Goal: Transaction & Acquisition: Purchase product/service

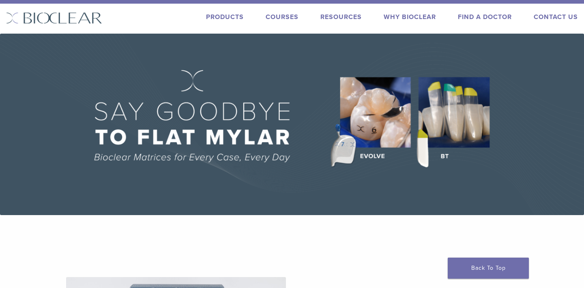
scroll to position [13, 0]
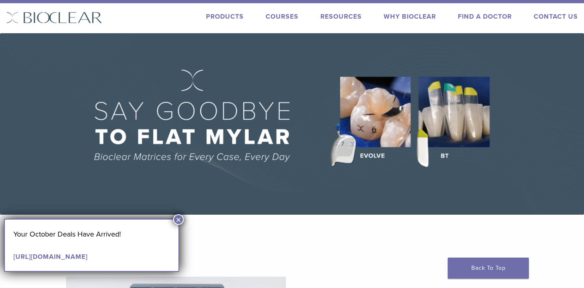
click at [228, 15] on link "Products" at bounding box center [225, 17] width 38 height 8
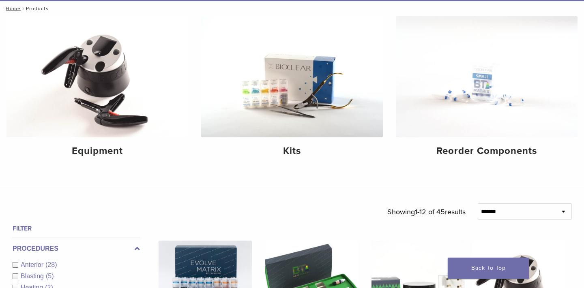
scroll to position [97, 0]
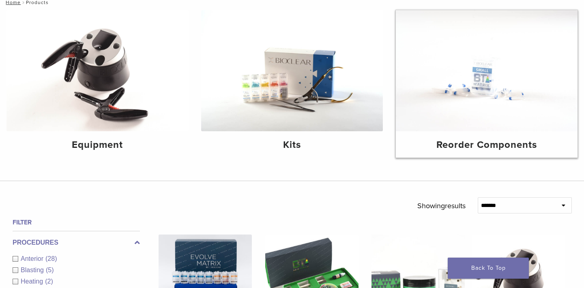
click at [439, 102] on img at bounding box center [487, 70] width 182 height 121
click at [373, 152] on h4 "Kits" at bounding box center [292, 145] width 169 height 15
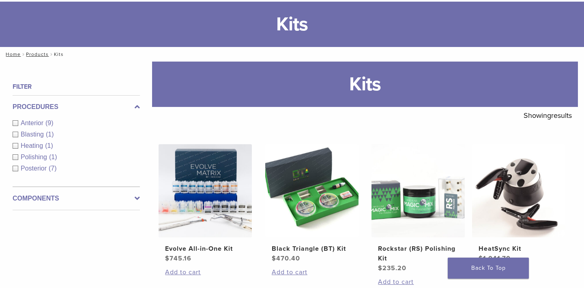
scroll to position [46, 0]
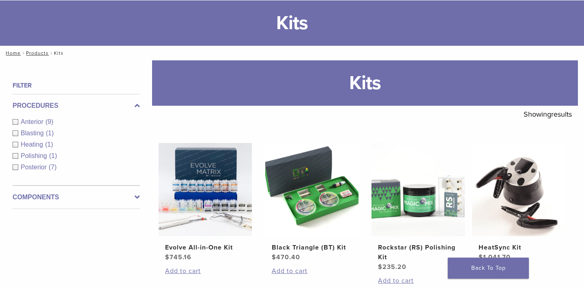
click at [25, 120] on span "Anterior" at bounding box center [33, 121] width 25 height 7
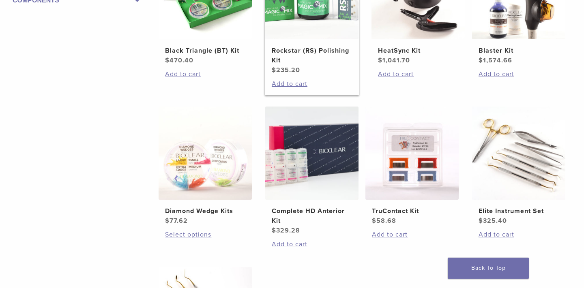
scroll to position [243, 0]
click at [328, 169] on img at bounding box center [311, 152] width 93 height 93
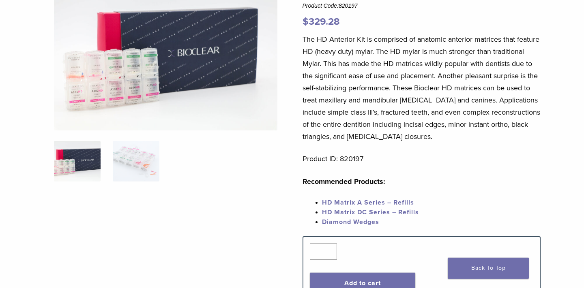
scroll to position [92, 0]
click at [328, 202] on link "HD Matrix A Series – Refills" at bounding box center [368, 203] width 92 height 8
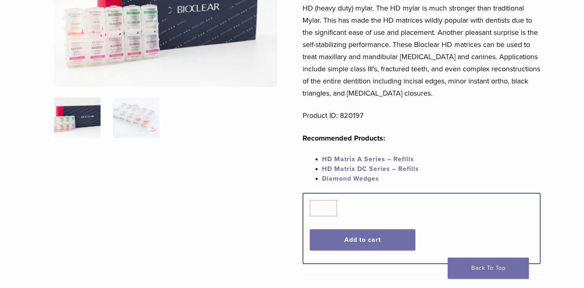
scroll to position [44, 0]
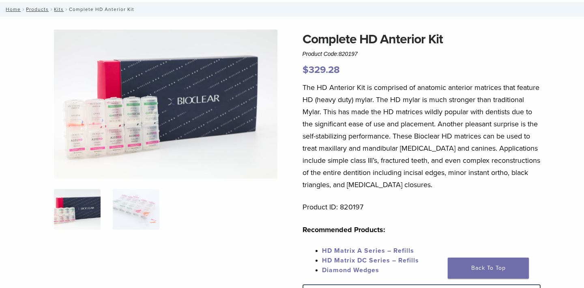
click at [376, 255] on link "HD Matrix A Series – Refills" at bounding box center [368, 251] width 92 height 8
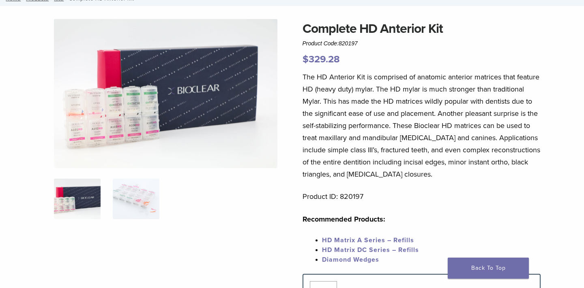
scroll to position [75, 0]
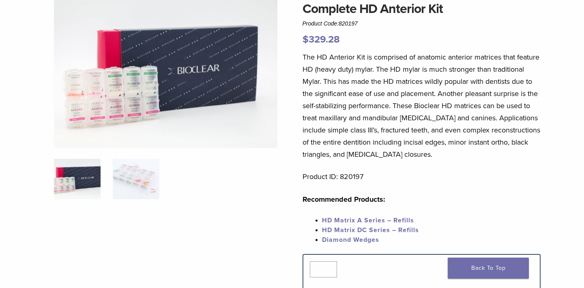
click at [352, 229] on span "HD Matrix DC Series – Refills" at bounding box center [370, 230] width 97 height 8
click at [360, 223] on link "HD Matrix A Series – Refills" at bounding box center [368, 221] width 92 height 8
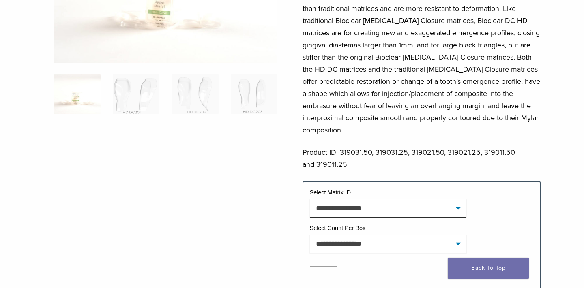
scroll to position [161, 0]
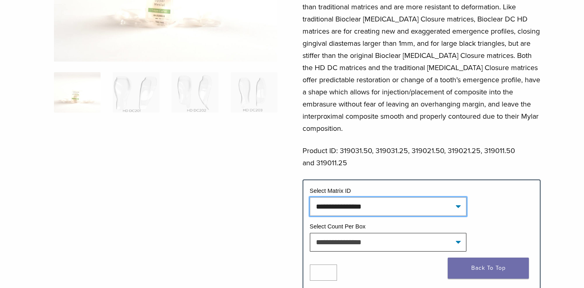
click at [362, 197] on select "**********" at bounding box center [388, 206] width 157 height 19
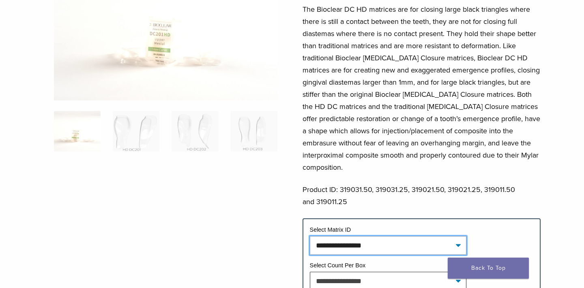
scroll to position [137, 0]
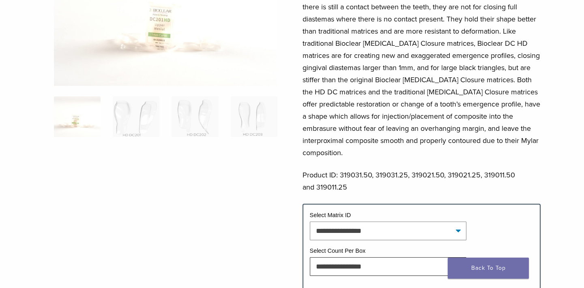
click at [362, 211] on td "Select Matrix ID" at bounding box center [422, 216] width 224 height 11
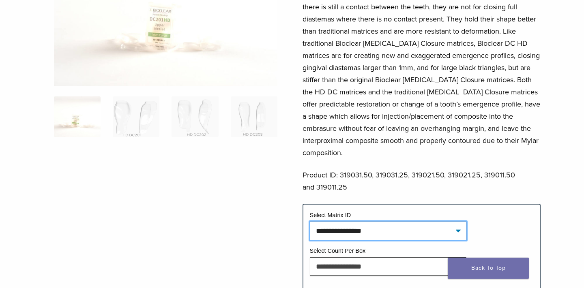
click at [360, 222] on select "**********" at bounding box center [388, 231] width 157 height 19
click at [365, 222] on select "**********" at bounding box center [388, 231] width 157 height 19
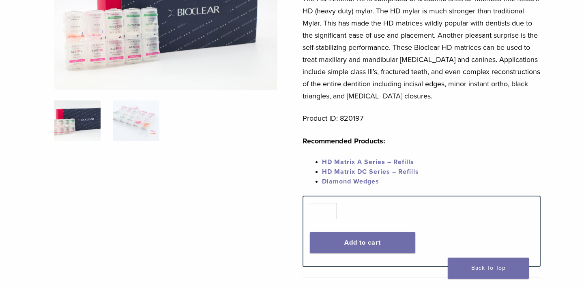
scroll to position [134, 0]
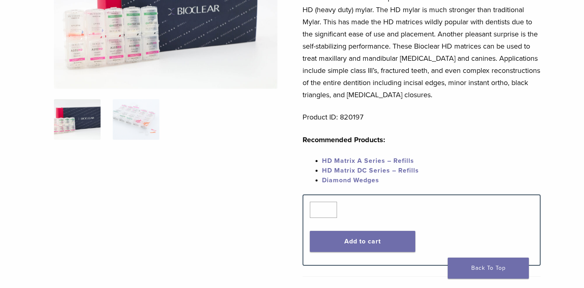
click at [350, 161] on link "HD Matrix A Series – Refills" at bounding box center [368, 161] width 92 height 8
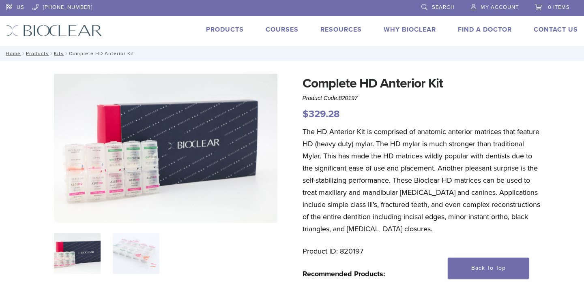
click at [489, 8] on span "My Account" at bounding box center [500, 7] width 38 height 6
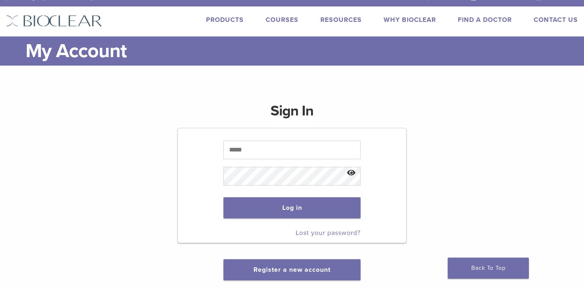
scroll to position [11, 0]
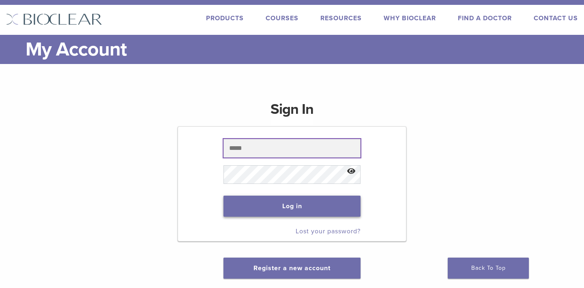
type input "**********"
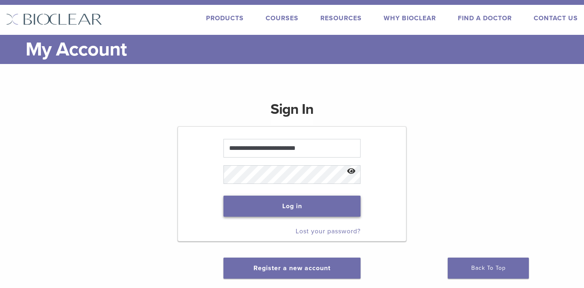
click at [313, 207] on button "Log in" at bounding box center [291, 206] width 137 height 21
